Goal: Transaction & Acquisition: Purchase product/service

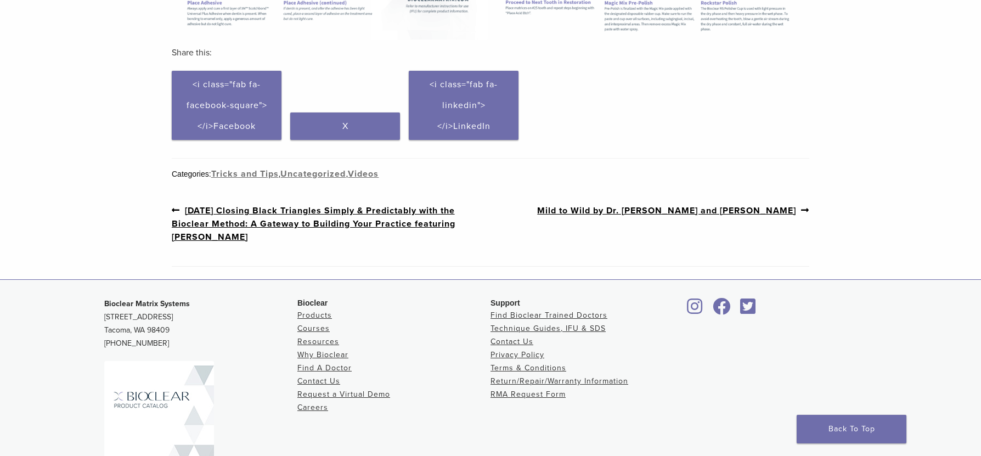
scroll to position [823, 0]
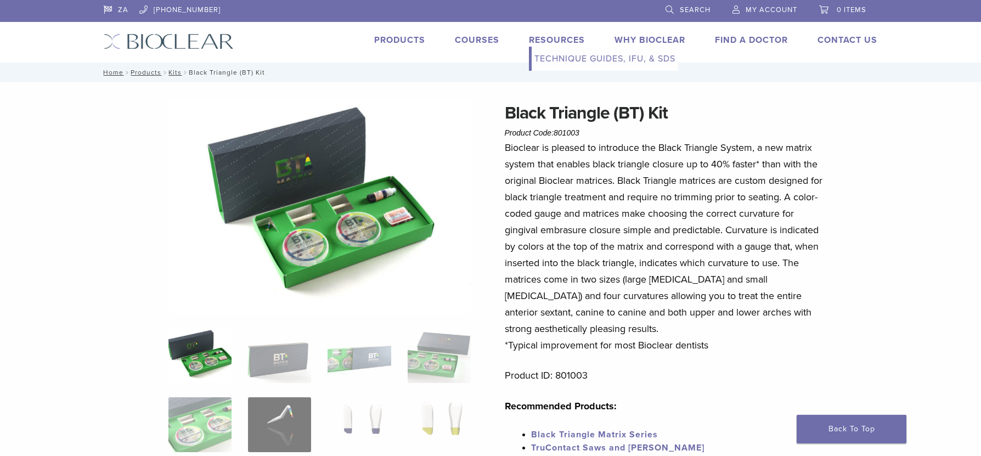
click at [571, 60] on link "Technique Guides, IFU, & SDS" at bounding box center [604, 59] width 146 height 24
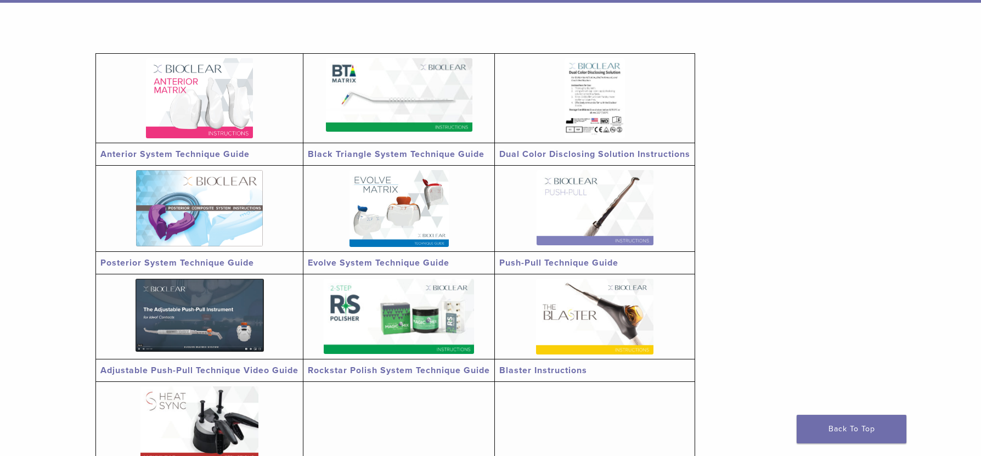
scroll to position [219, 0]
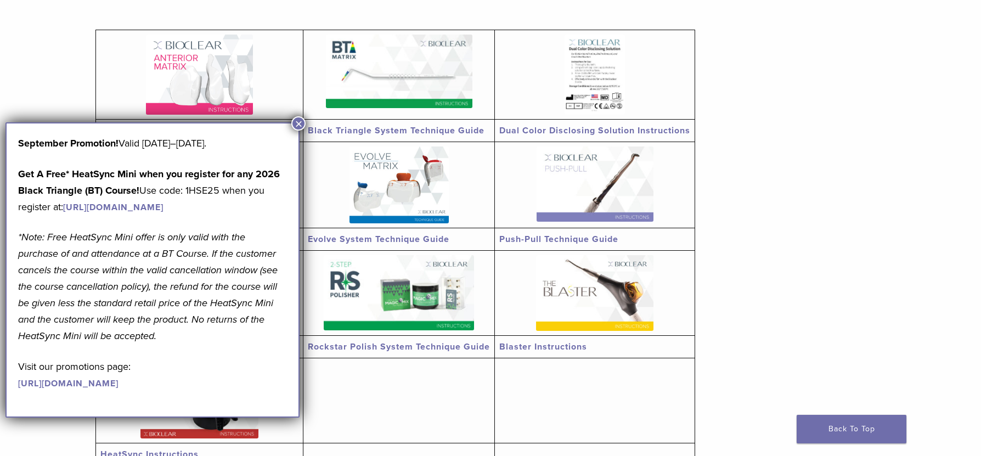
click at [297, 121] on button "×" at bounding box center [298, 123] width 14 height 14
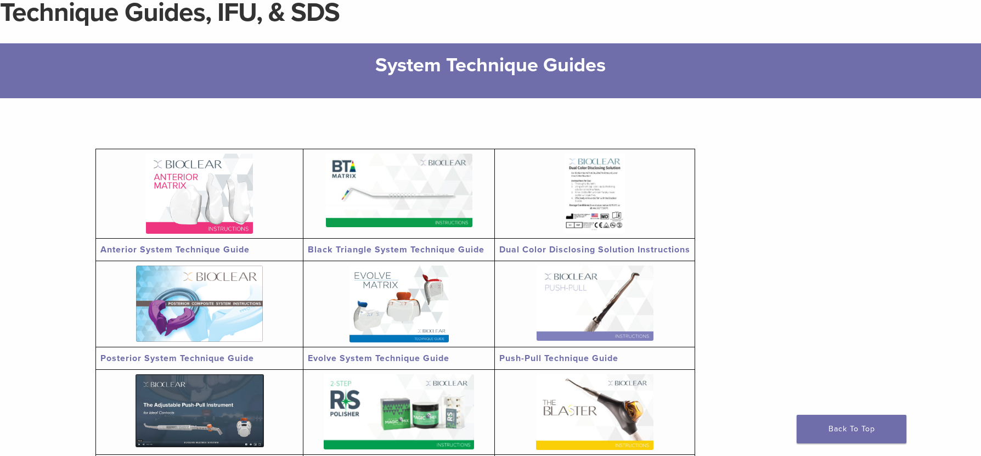
scroll to position [0, 0]
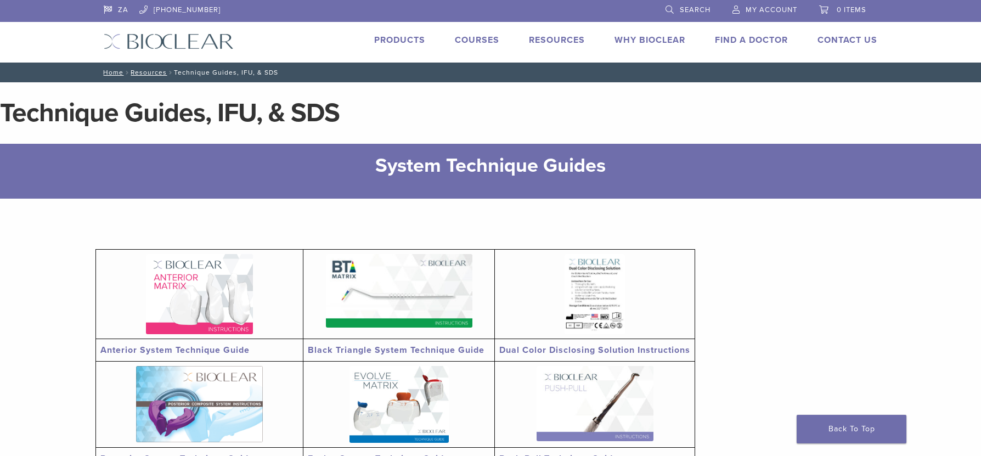
click at [400, 35] on link "Products" at bounding box center [399, 40] width 51 height 11
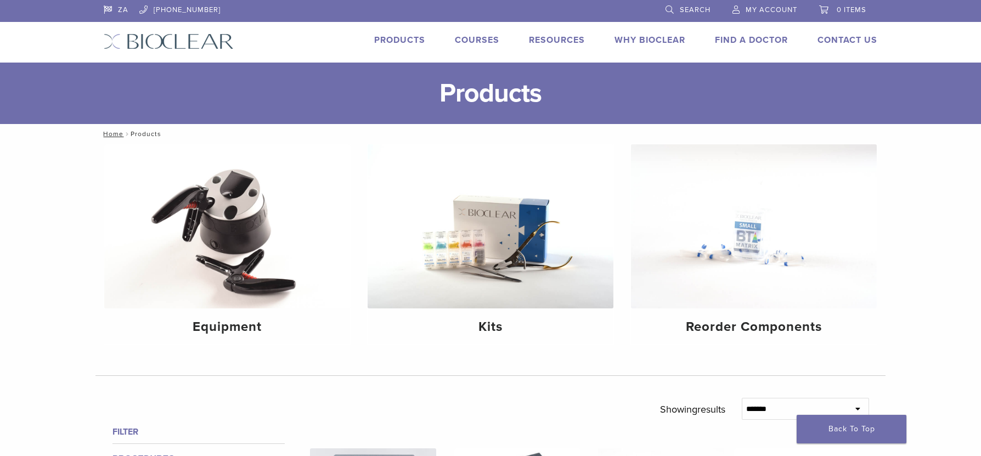
click at [689, 3] on link "Search" at bounding box center [687, 8] width 45 height 16
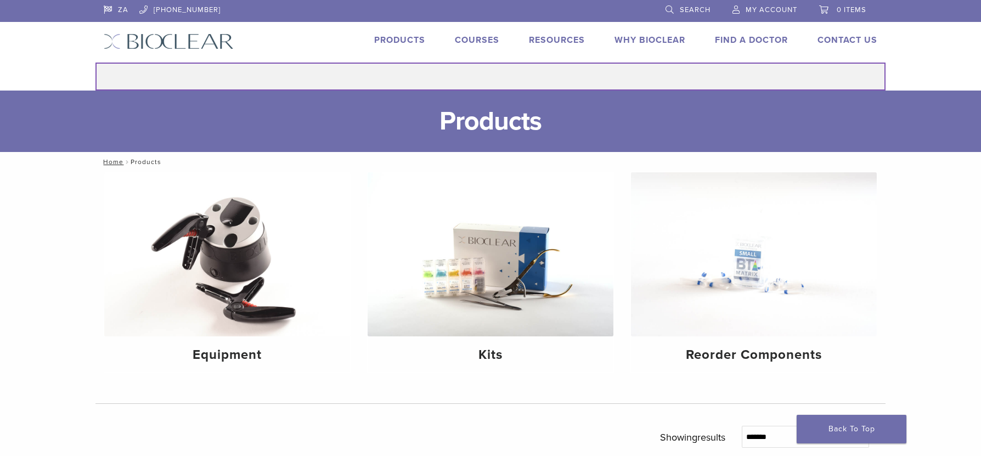
click at [546, 67] on input "Search for:" at bounding box center [490, 77] width 790 height 28
type input "****"
click at [95, 62] on button "Search" at bounding box center [95, 62] width 1 height 1
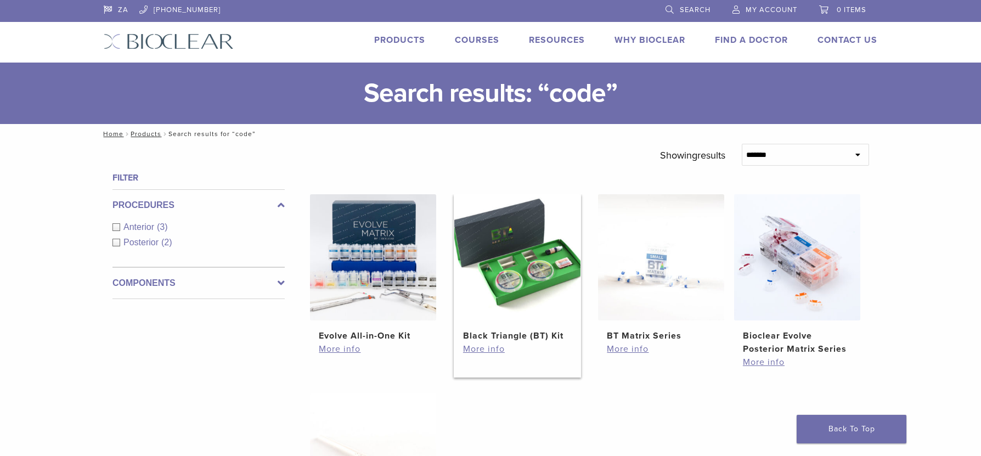
click at [514, 253] on img at bounding box center [517, 257] width 126 height 126
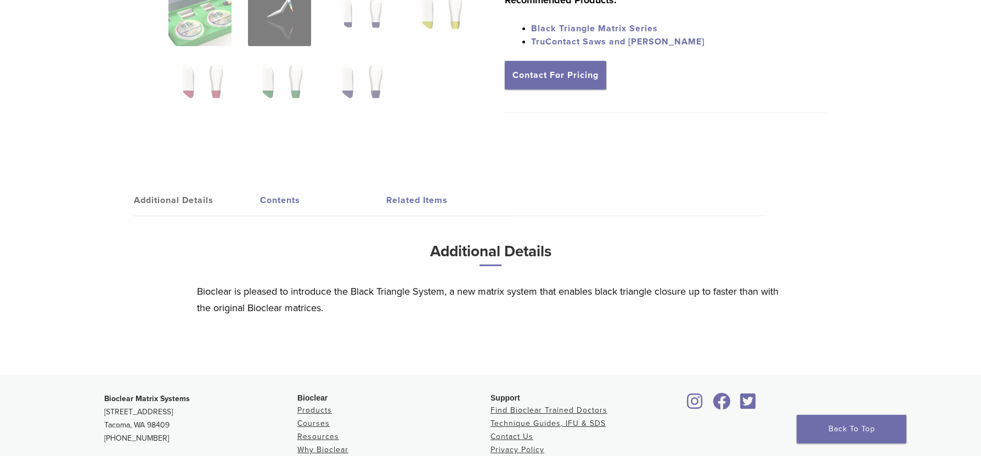
scroll to position [439, 0]
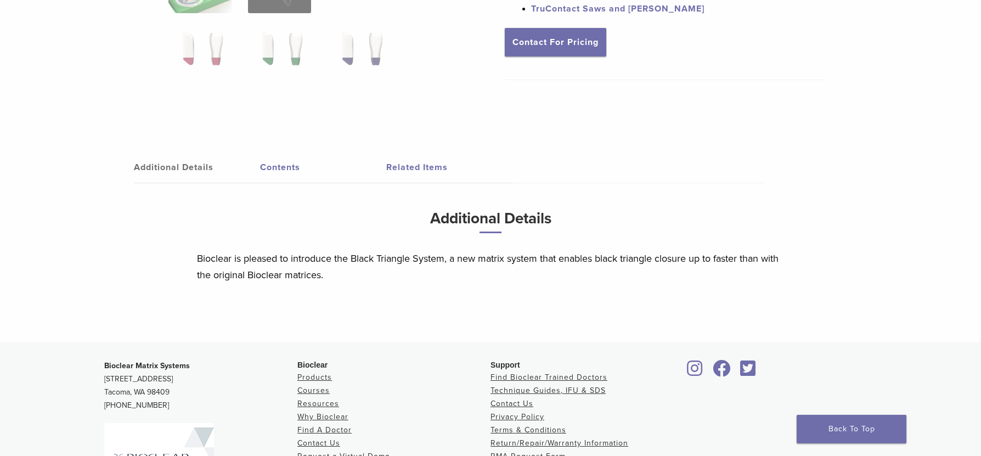
click at [292, 172] on link "Contents" at bounding box center [323, 167] width 126 height 31
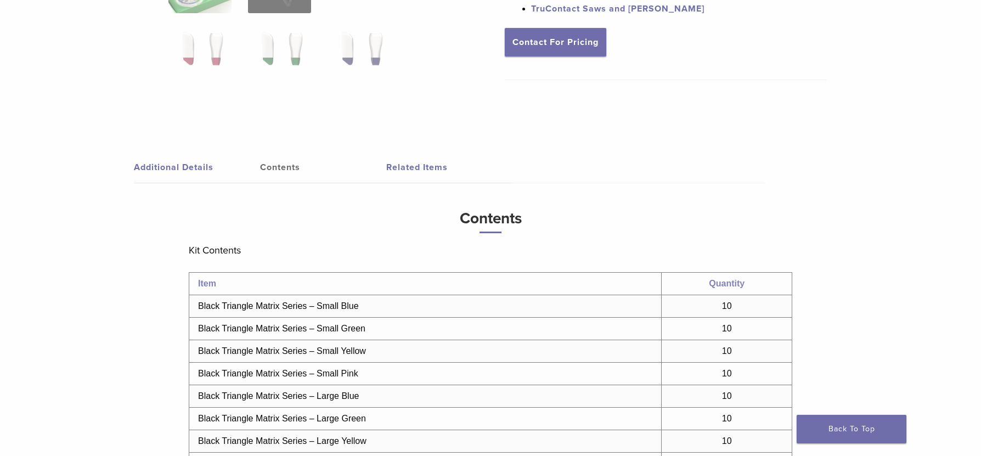
click at [409, 162] on link "Related Items" at bounding box center [449, 167] width 126 height 31
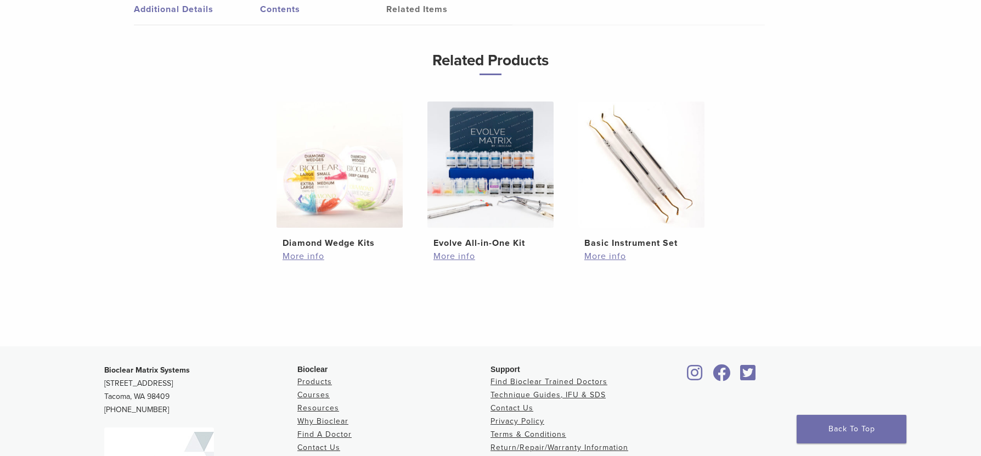
scroll to position [749, 0]
